Goal: Task Accomplishment & Management: Manage account settings

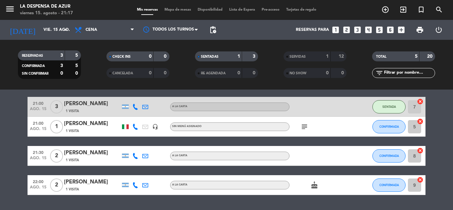
scroll to position [33, 0]
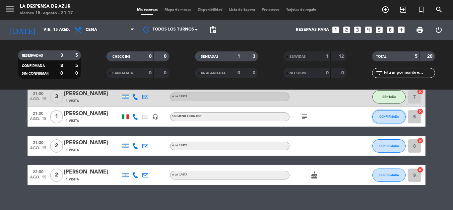
click at [379, 115] on span "CONFIRMADA" at bounding box center [389, 117] width 20 height 4
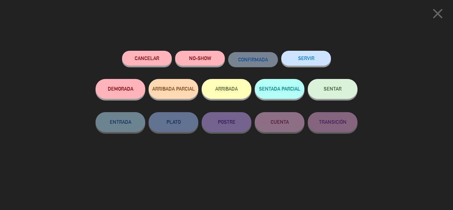
click at [337, 91] on span "SENTAR" at bounding box center [333, 89] width 18 height 6
click at [0, 0] on div at bounding box center [0, 0] width 0 height 0
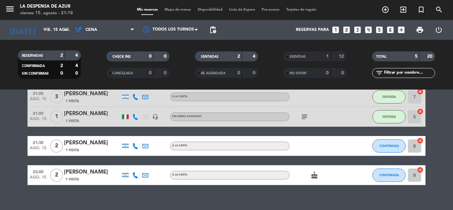
click at [305, 116] on icon "subject" at bounding box center [305, 117] width 8 height 8
click at [386, 147] on span "CONFIRMADA" at bounding box center [389, 146] width 20 height 4
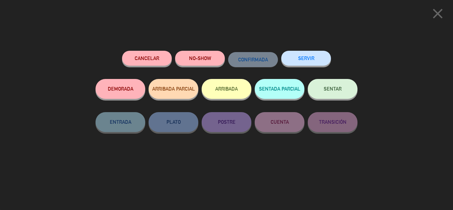
click at [318, 91] on button "SENTAR" at bounding box center [333, 89] width 50 height 20
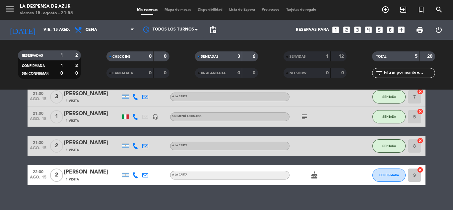
click at [107, 124] on div "21:00 ago. 15 1 Samuel Paganini 1 Visita headset_mic Sin menú asignado subject …" at bounding box center [227, 117] width 398 height 20
click at [316, 176] on icon "cake" at bounding box center [314, 175] width 8 height 8
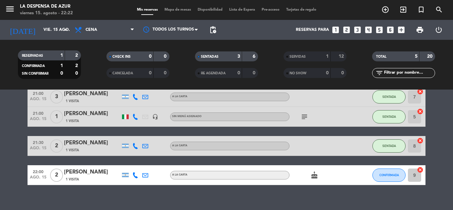
click at [404, 170] on div "CONFIRMADA" at bounding box center [388, 175] width 33 height 20
click at [137, 177] on icon at bounding box center [135, 175] width 6 height 6
click at [138, 174] on icon at bounding box center [135, 175] width 6 height 6
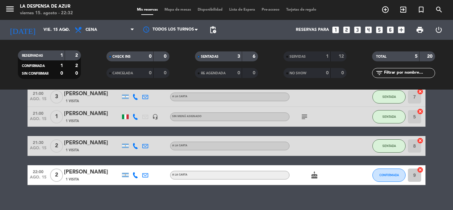
click at [134, 175] on icon at bounding box center [135, 175] width 6 height 6
click at [383, 116] on span "SENTADA" at bounding box center [389, 117] width 14 height 4
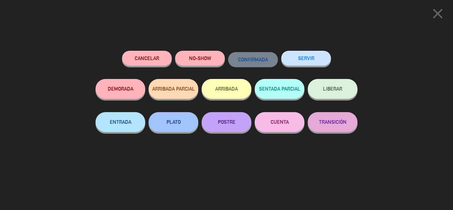
click at [306, 59] on button "SERVIR" at bounding box center [306, 58] width 50 height 15
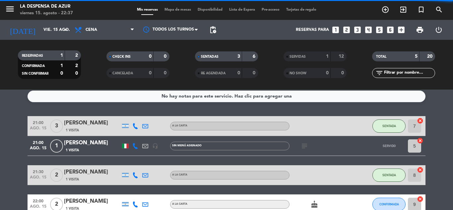
scroll to position [0, 0]
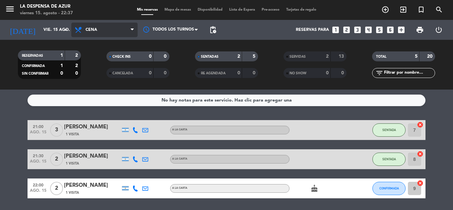
click at [93, 28] on span "Cena" at bounding box center [92, 30] width 12 height 5
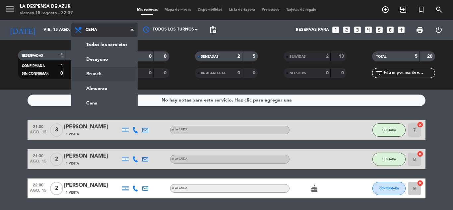
click at [116, 75] on div "menu La Despensa de Azur viernes 15. agosto - 22:37 Mis reservas Mapa de mesas …" at bounding box center [226, 45] width 453 height 90
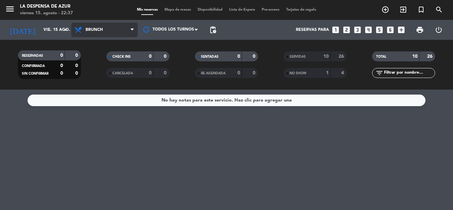
click at [126, 30] on span "Brunch" at bounding box center [104, 30] width 66 height 15
click at [97, 30] on span "Brunch" at bounding box center [94, 30] width 17 height 5
click at [105, 103] on ng-component "menu La Despensa de Azur viernes 15. agosto - 22:39 Mis reservas Mapa de mesas …" at bounding box center [226, 105] width 453 height 210
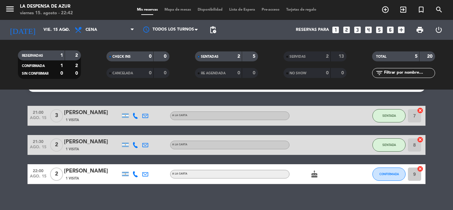
scroll to position [22, 0]
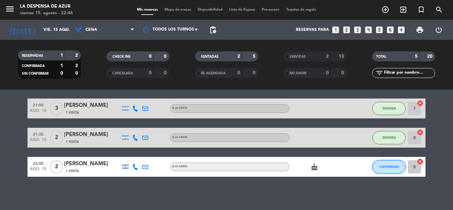
click at [385, 169] on button "CONFIRMADA" at bounding box center [388, 166] width 33 height 13
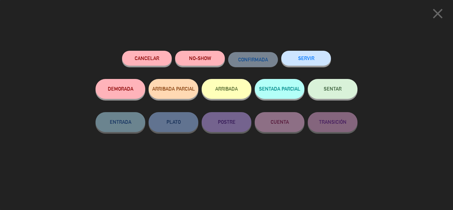
click at [205, 62] on button "NO-SHOW" at bounding box center [200, 58] width 50 height 15
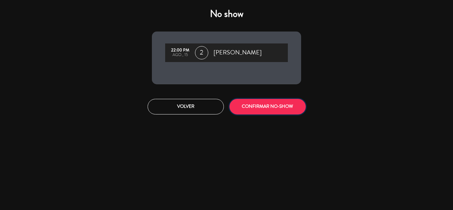
click at [260, 103] on button "CONFIRMAR NO-SHOW" at bounding box center [268, 107] width 76 height 16
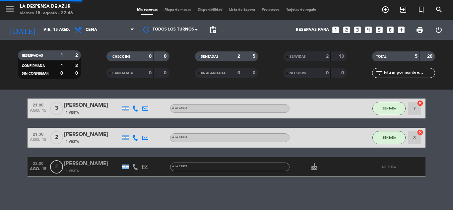
scroll to position [0, 0]
